Goal: Information Seeking & Learning: Understand process/instructions

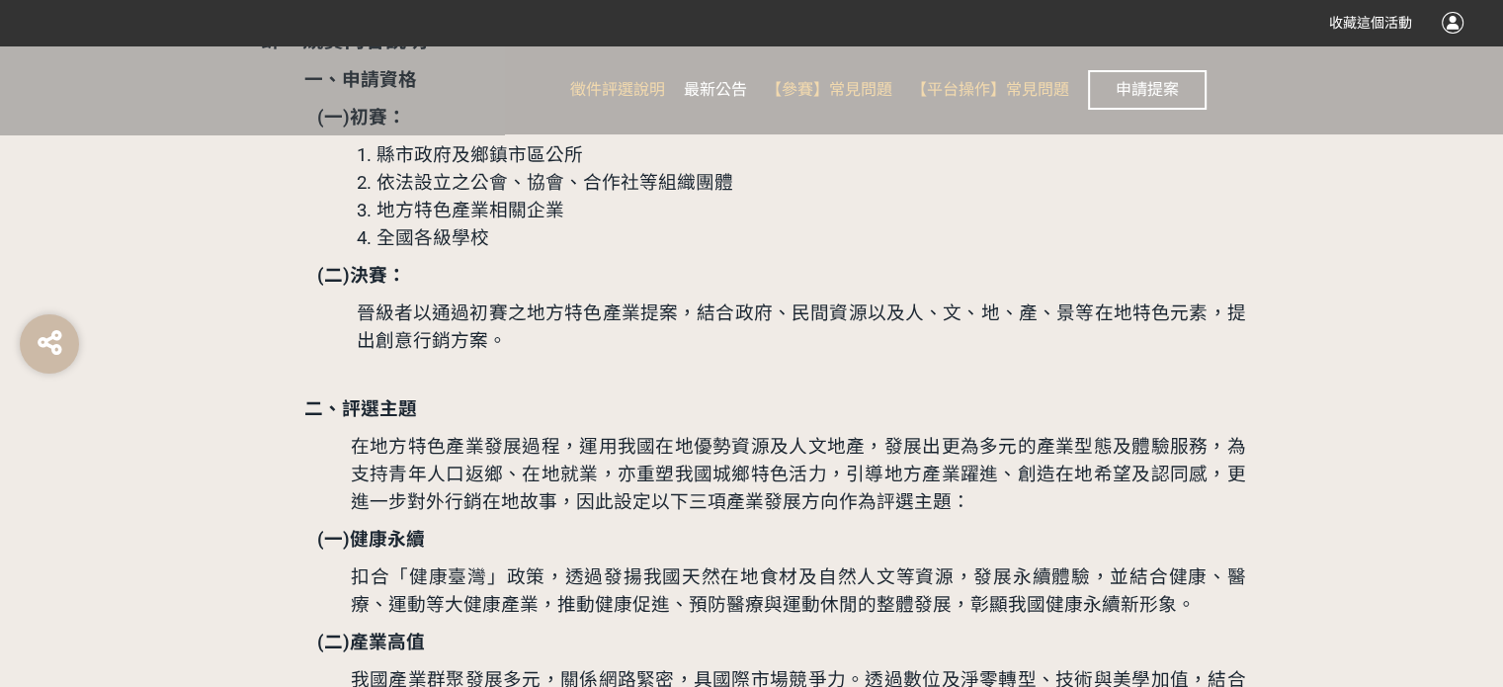
scroll to position [1482, 0]
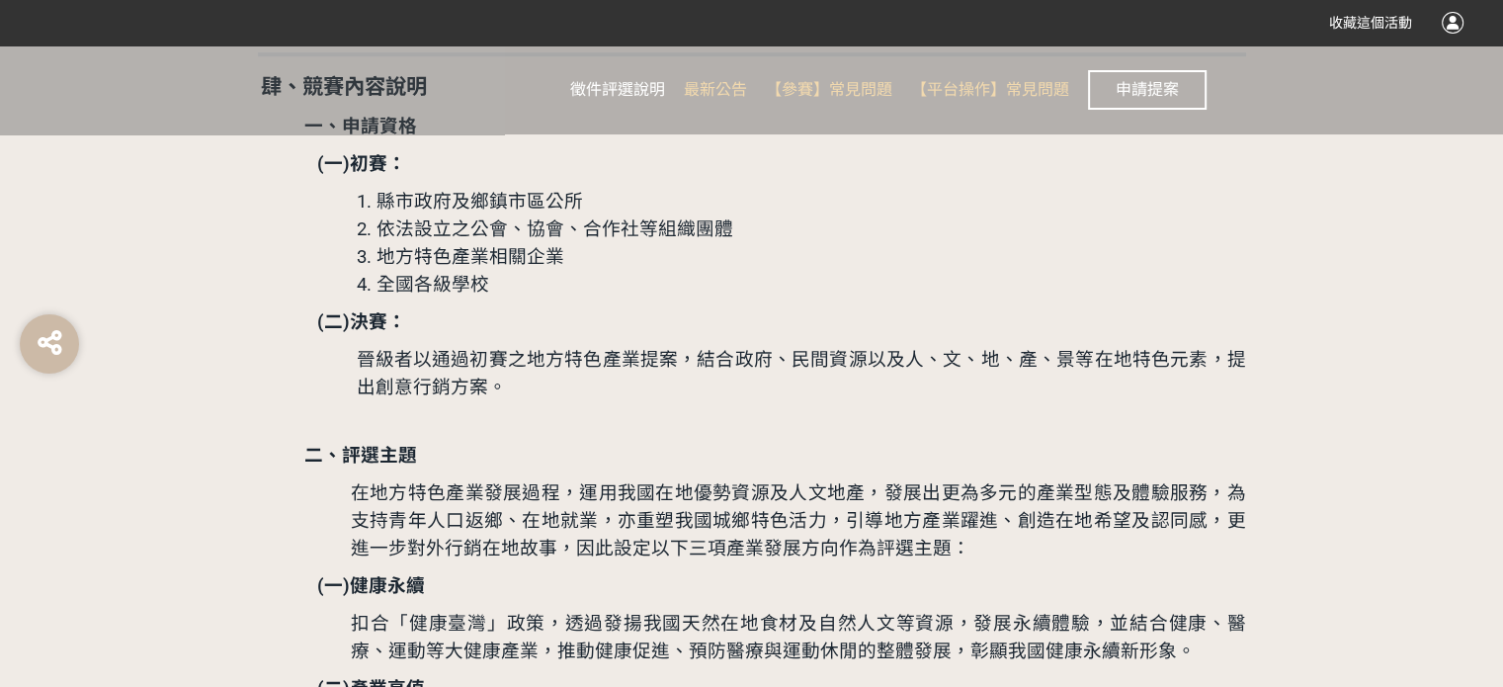
click at [601, 71] on link "徵件評選說明" at bounding box center [617, 89] width 95 height 89
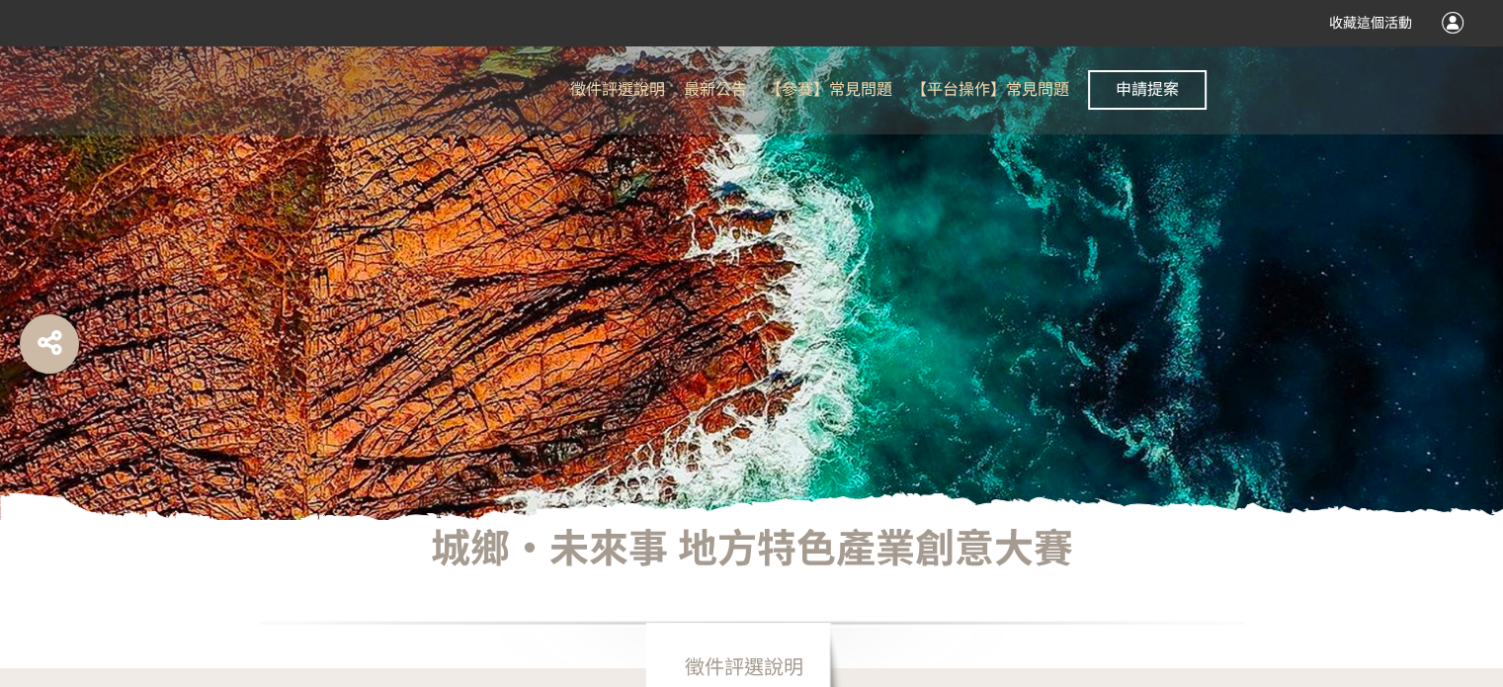
scroll to position [198, 0]
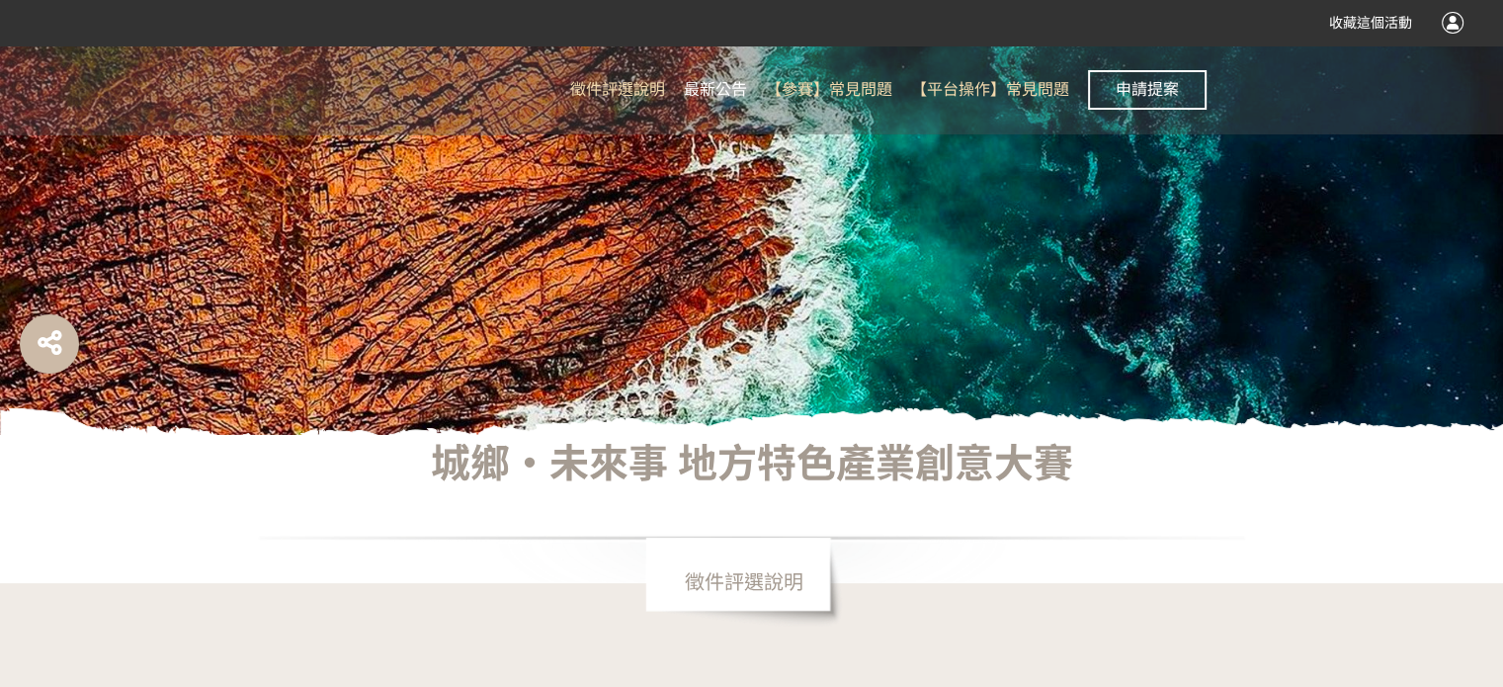
click at [719, 80] on span "最新公告" at bounding box center [715, 89] width 63 height 19
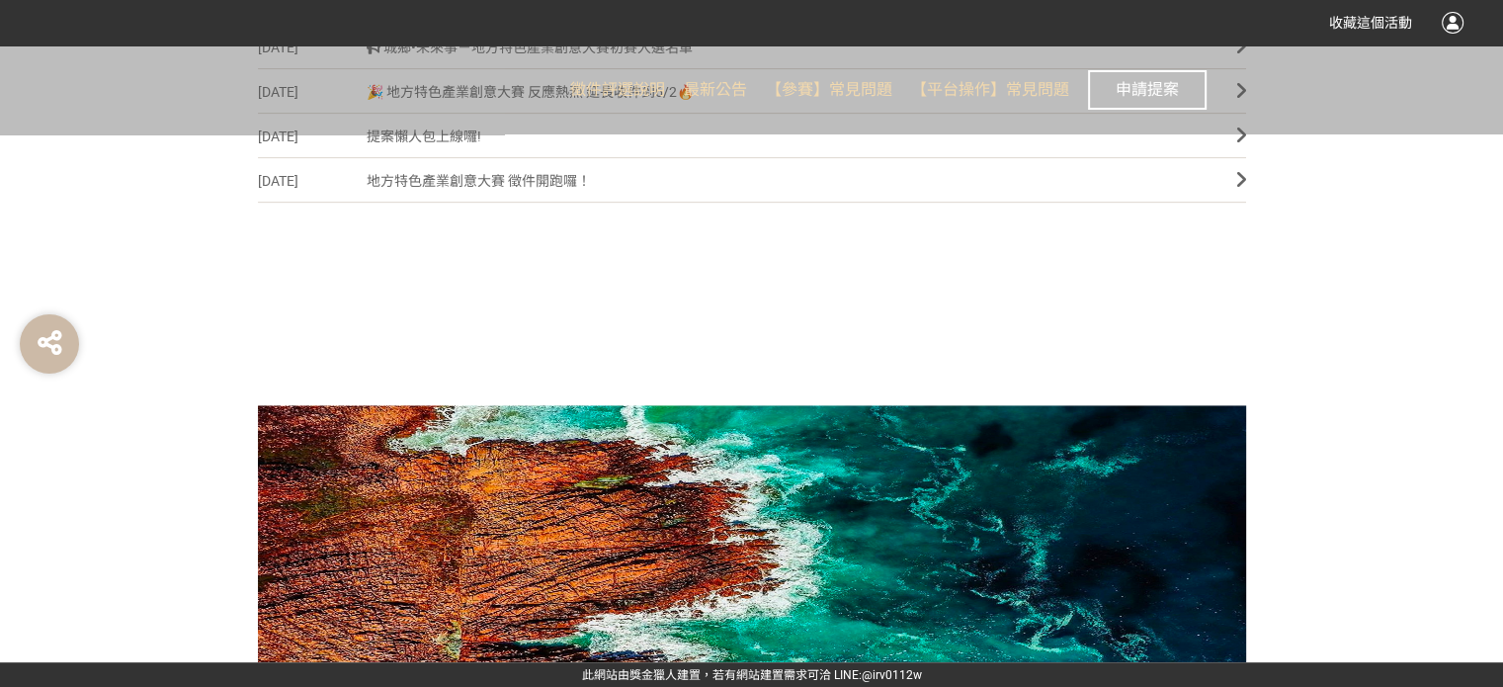
scroll to position [712, 0]
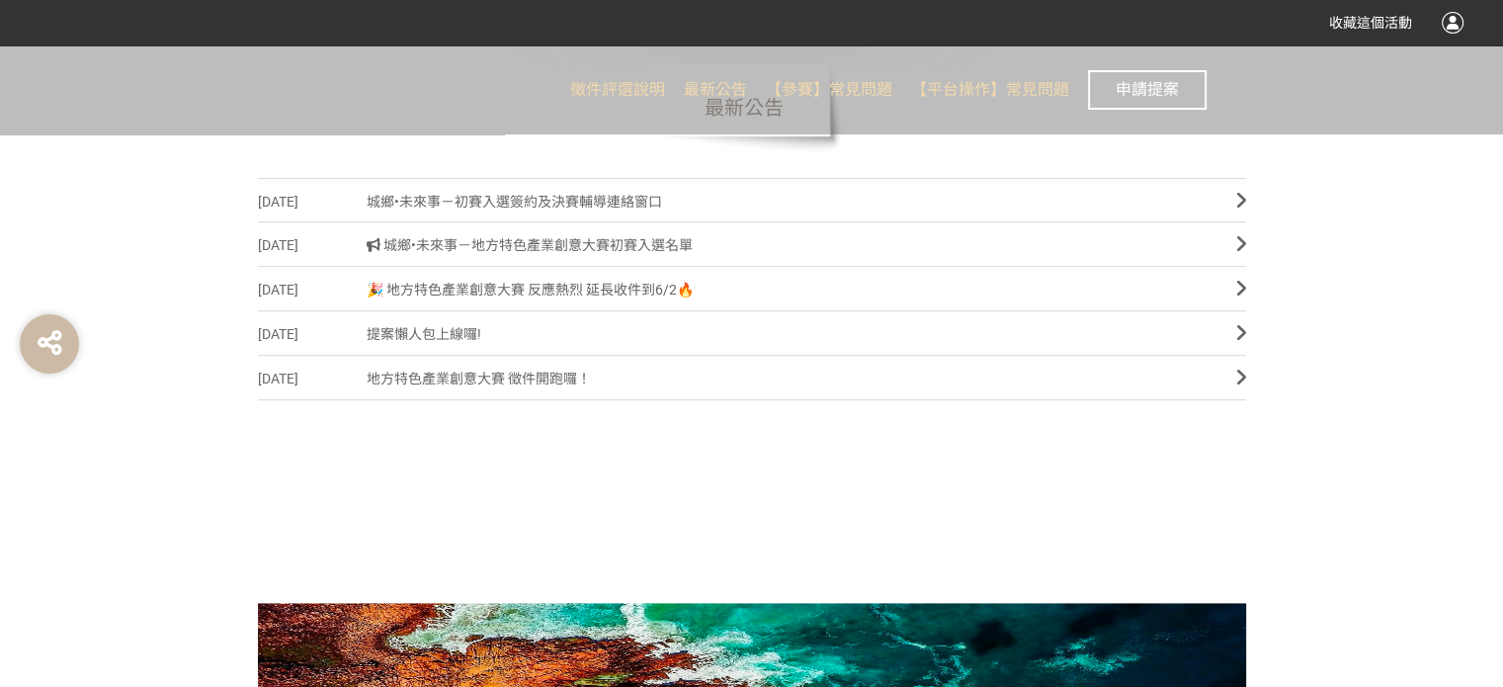
click at [609, 200] on span "城鄉•未來事－初賽入選簽約及決賽輔導連絡窗口" at bounding box center [787, 202] width 840 height 44
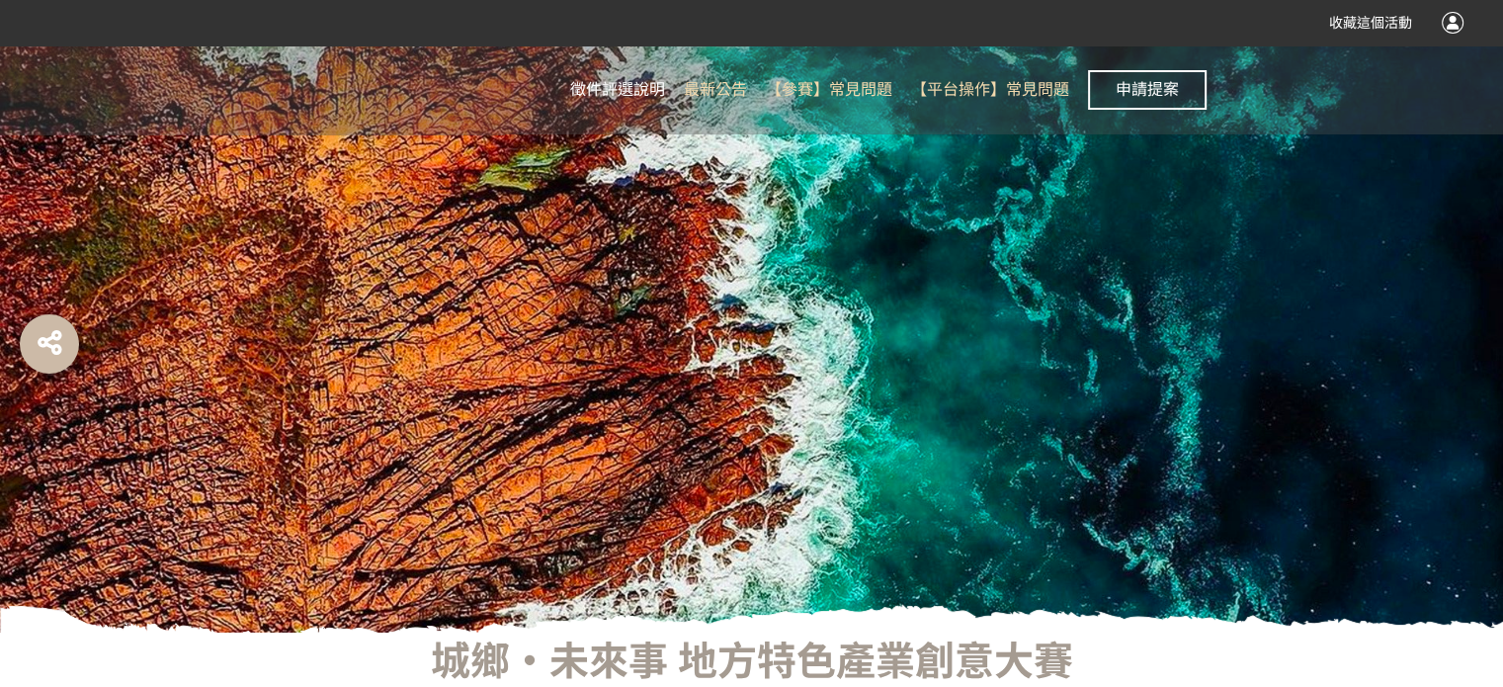
click at [616, 86] on span "徵件評選說明" at bounding box center [617, 89] width 95 height 19
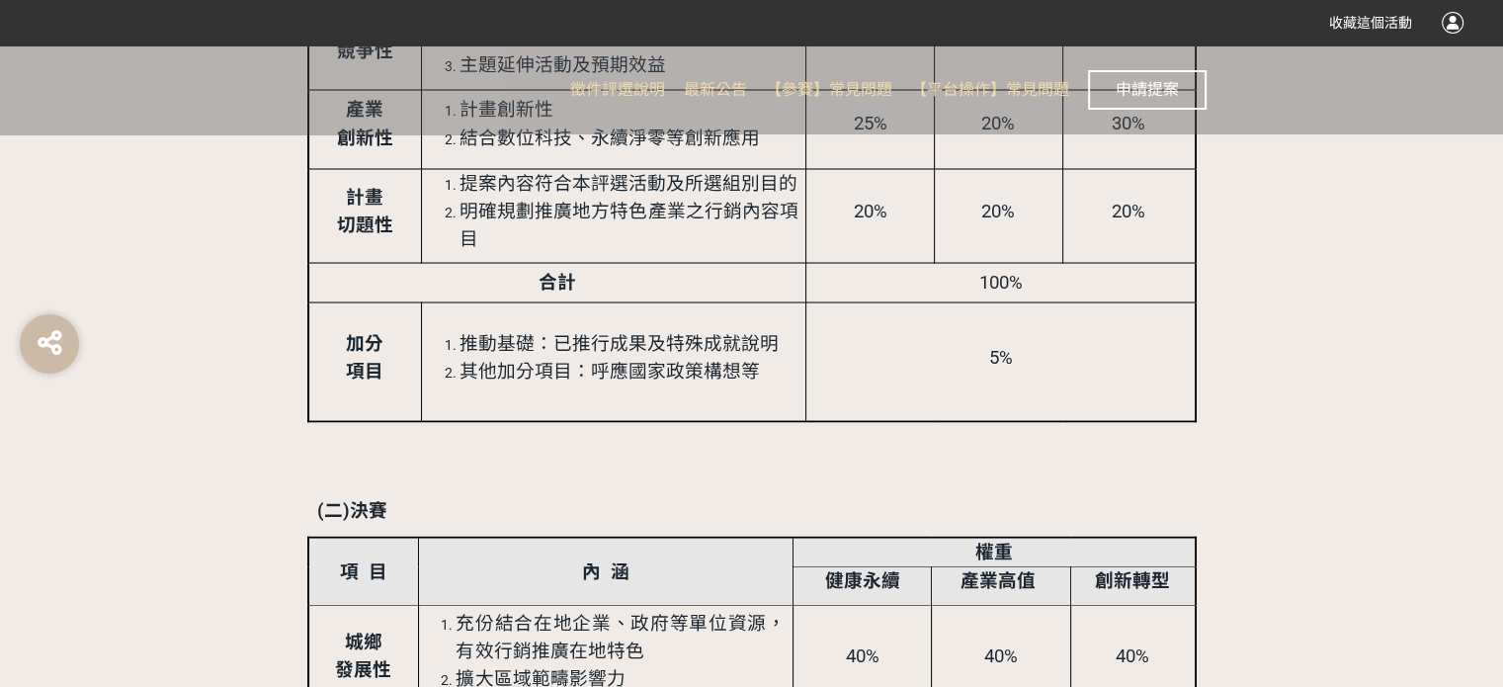
scroll to position [3558, 0]
